Goal: Use online tool/utility

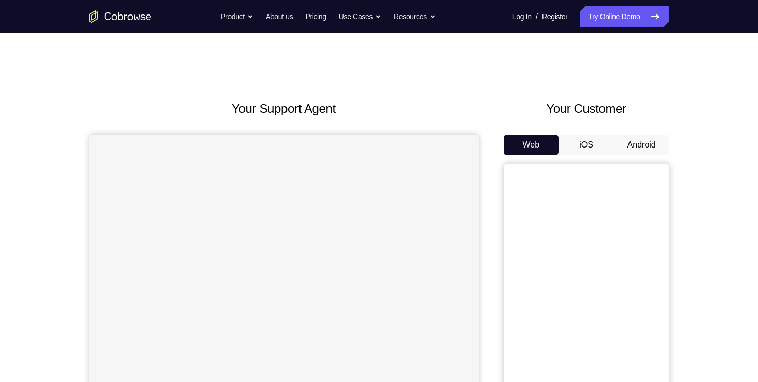
click at [643, 150] on button "Android" at bounding box center [641, 145] width 55 height 21
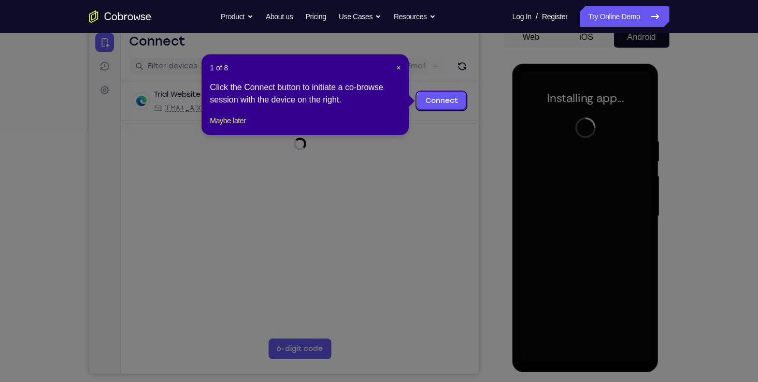
scroll to position [108, 0]
click at [398, 66] on span "×" at bounding box center [398, 67] width 4 height 8
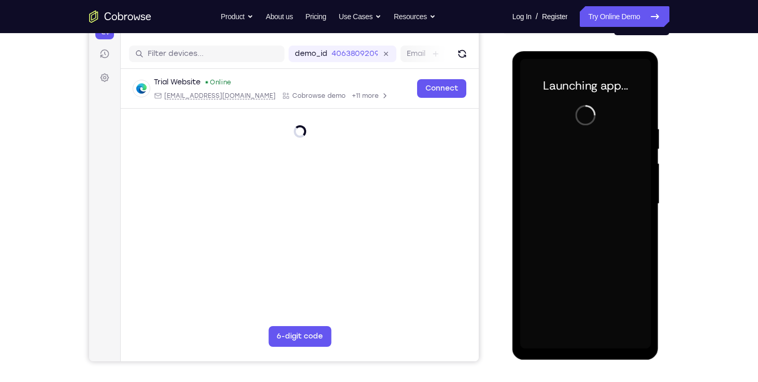
scroll to position [124, 0]
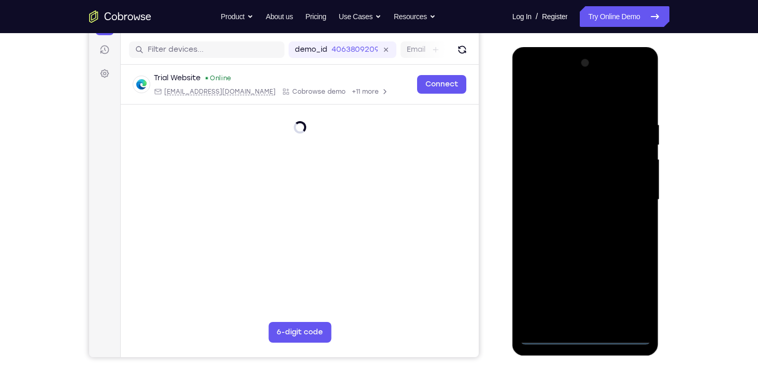
click at [587, 338] on div at bounding box center [585, 200] width 131 height 290
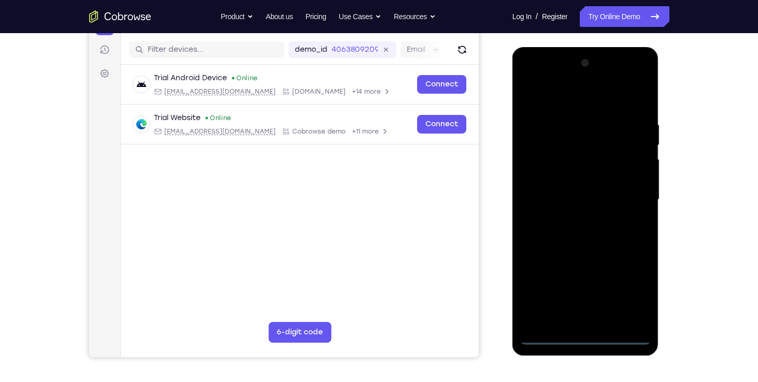
click at [630, 295] on div at bounding box center [585, 200] width 131 height 290
click at [584, 97] on div at bounding box center [585, 200] width 131 height 290
click at [631, 193] on div at bounding box center [585, 200] width 131 height 290
click at [573, 218] on div at bounding box center [585, 200] width 131 height 290
click at [585, 195] on div at bounding box center [585, 200] width 131 height 290
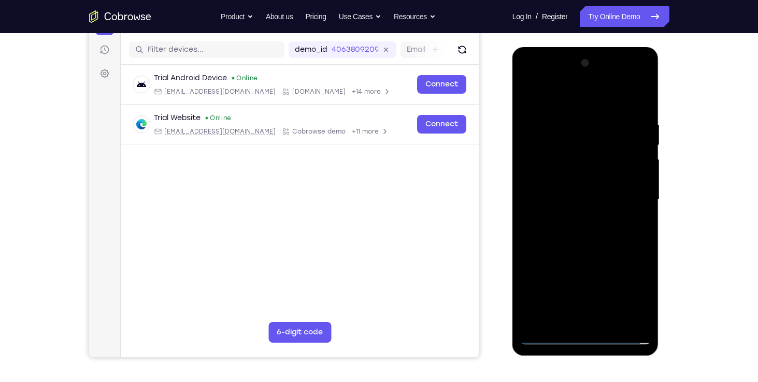
click at [598, 178] on div at bounding box center [585, 200] width 131 height 290
click at [596, 201] on div at bounding box center [585, 200] width 131 height 290
click at [588, 248] on div at bounding box center [585, 200] width 131 height 290
click at [609, 324] on div at bounding box center [585, 200] width 131 height 290
click at [576, 257] on div at bounding box center [585, 200] width 131 height 290
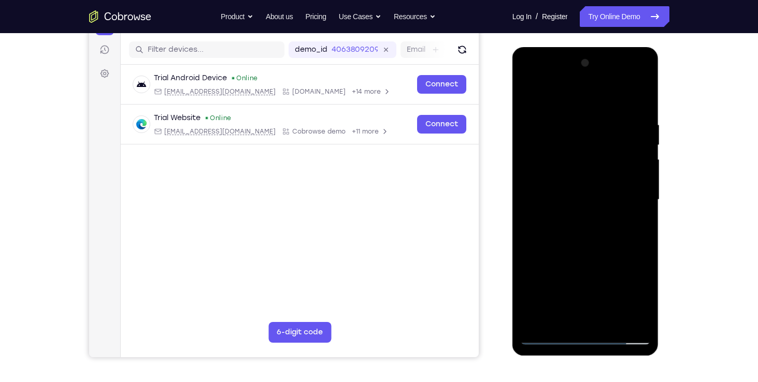
click at [569, 173] on div at bounding box center [585, 200] width 131 height 290
click at [647, 299] on div at bounding box center [585, 200] width 131 height 290
click at [634, 225] on div at bounding box center [585, 200] width 131 height 290
click at [529, 94] on div at bounding box center [585, 200] width 131 height 290
click at [567, 195] on div at bounding box center [585, 200] width 131 height 290
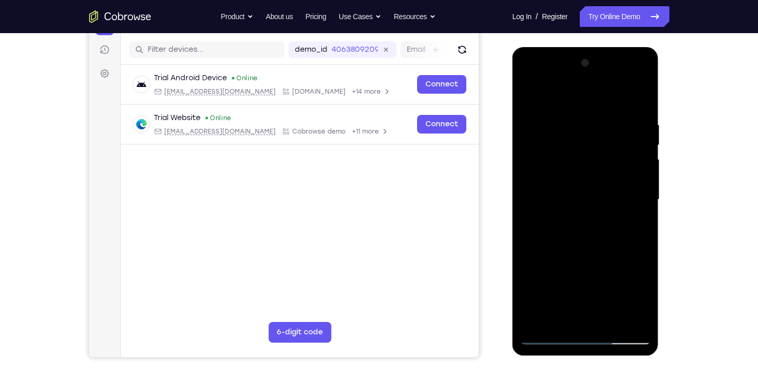
click at [570, 319] on div at bounding box center [585, 200] width 131 height 290
click at [636, 226] on div at bounding box center [585, 200] width 131 height 290
click at [531, 101] on div at bounding box center [585, 200] width 131 height 290
click at [645, 145] on div at bounding box center [585, 200] width 131 height 290
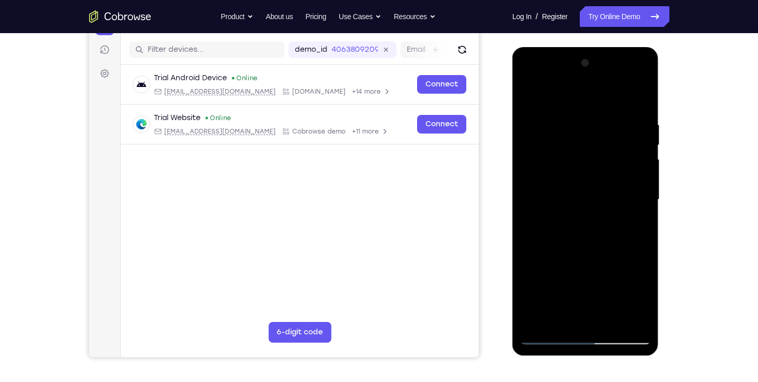
click at [645, 145] on div at bounding box center [585, 200] width 131 height 290
click at [532, 92] on div at bounding box center [585, 200] width 131 height 290
click at [643, 93] on div at bounding box center [585, 200] width 131 height 290
click at [594, 117] on div at bounding box center [585, 200] width 131 height 290
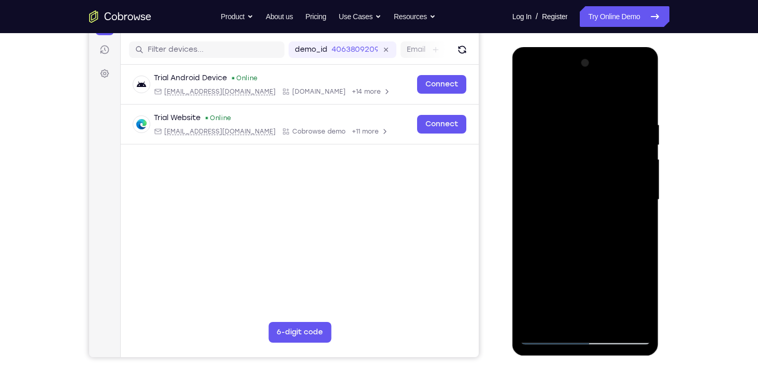
click at [596, 111] on div at bounding box center [585, 200] width 131 height 290
click at [527, 94] on div at bounding box center [585, 200] width 131 height 290
click at [604, 162] on div at bounding box center [585, 200] width 131 height 290
